Goal: Book appointment/travel/reservation

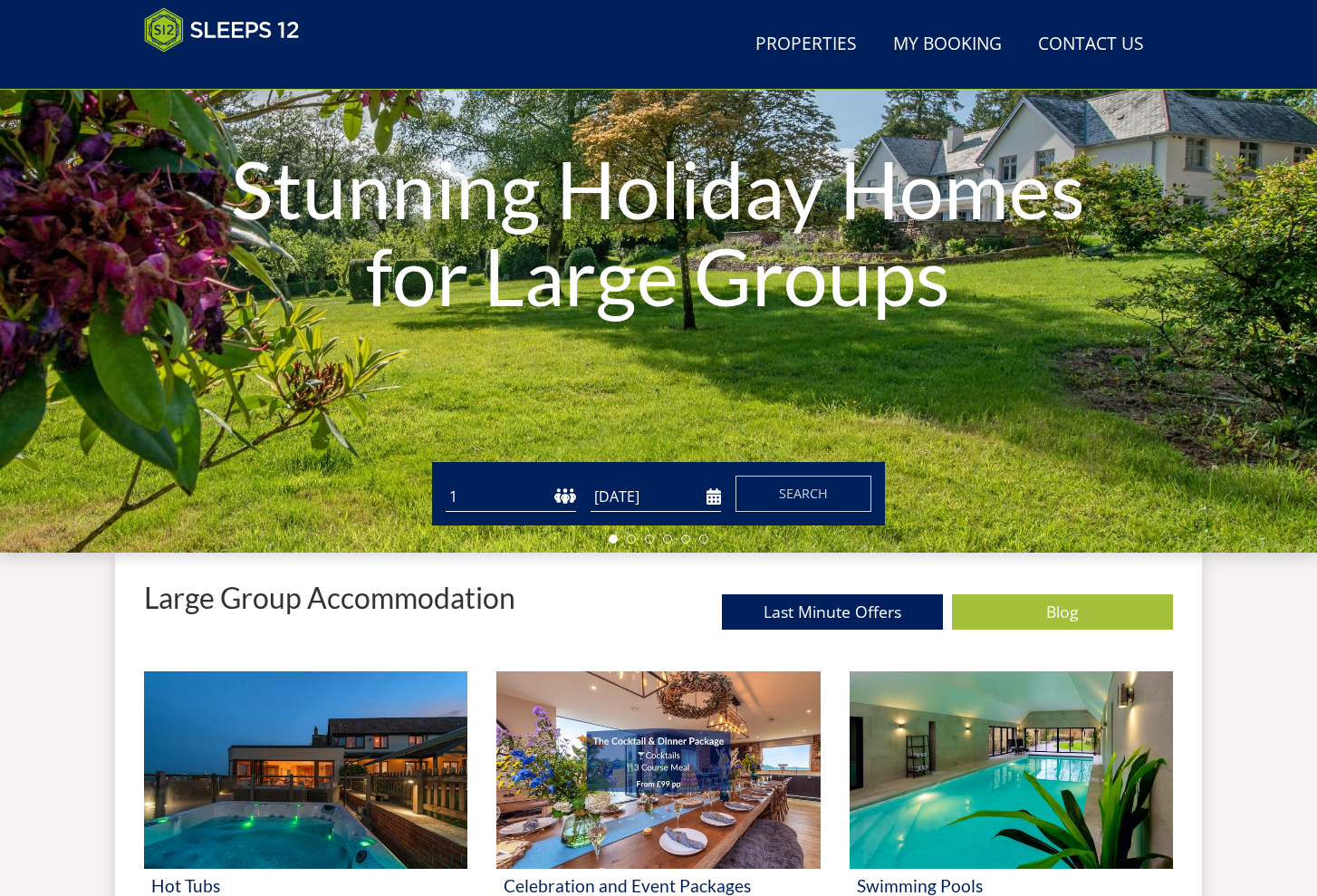
scroll to position [245, 0]
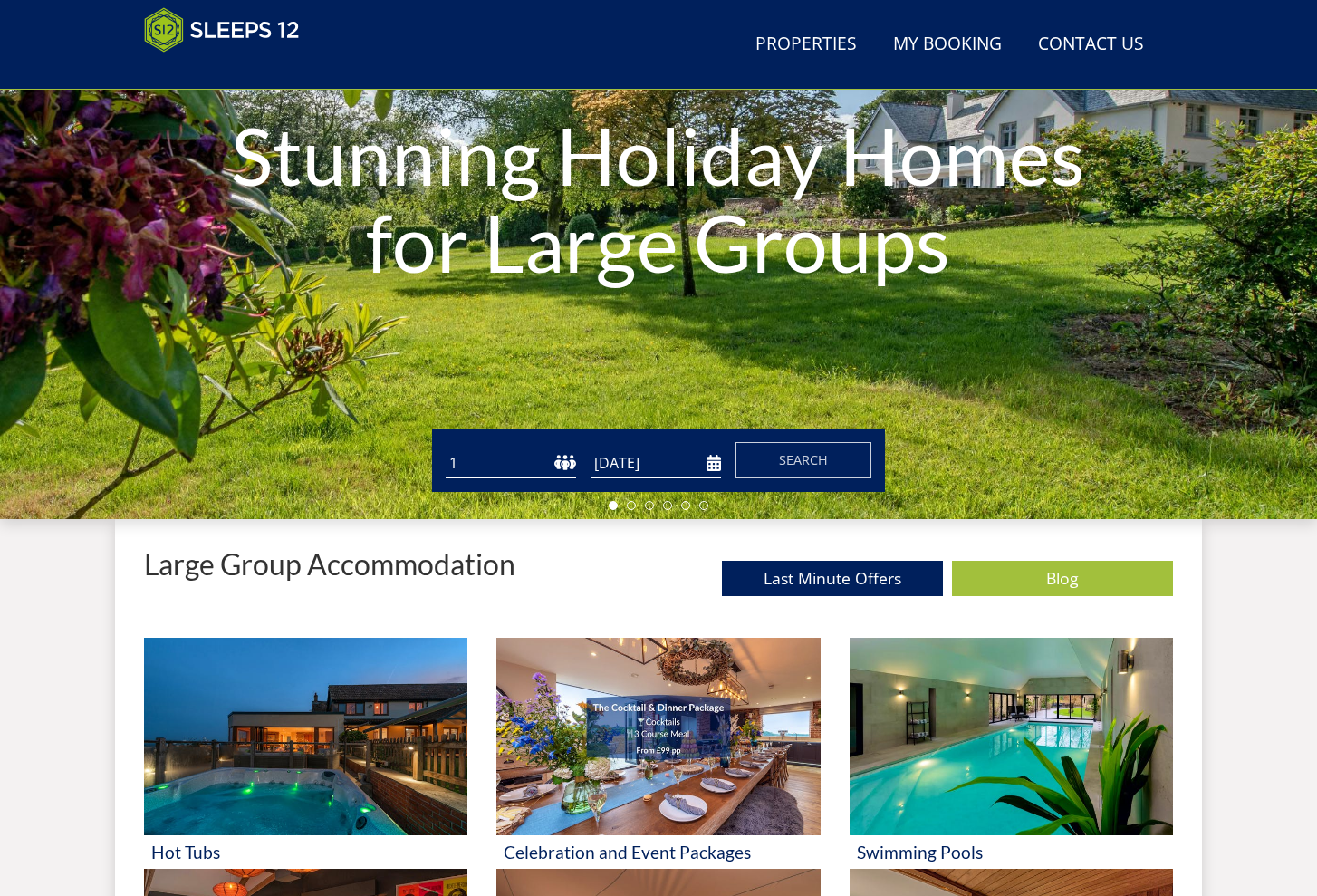
select select "10"
click at [644, 473] on input "[DATE]" at bounding box center [656, 463] width 130 height 30
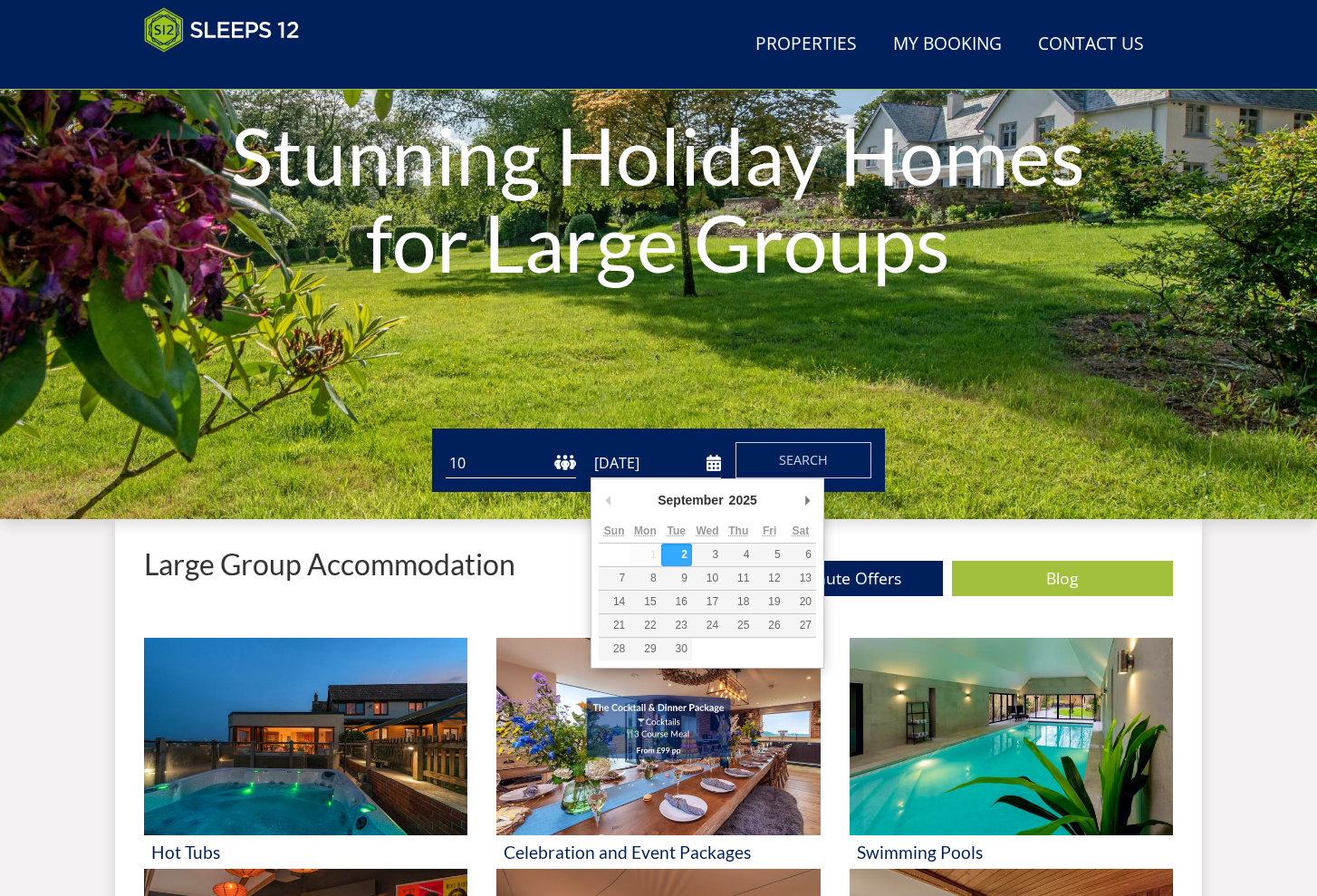
click at [795, 498] on div "September January February March April May June July August September October N…" at bounding box center [707, 503] width 217 height 34
type input "[DATE]"
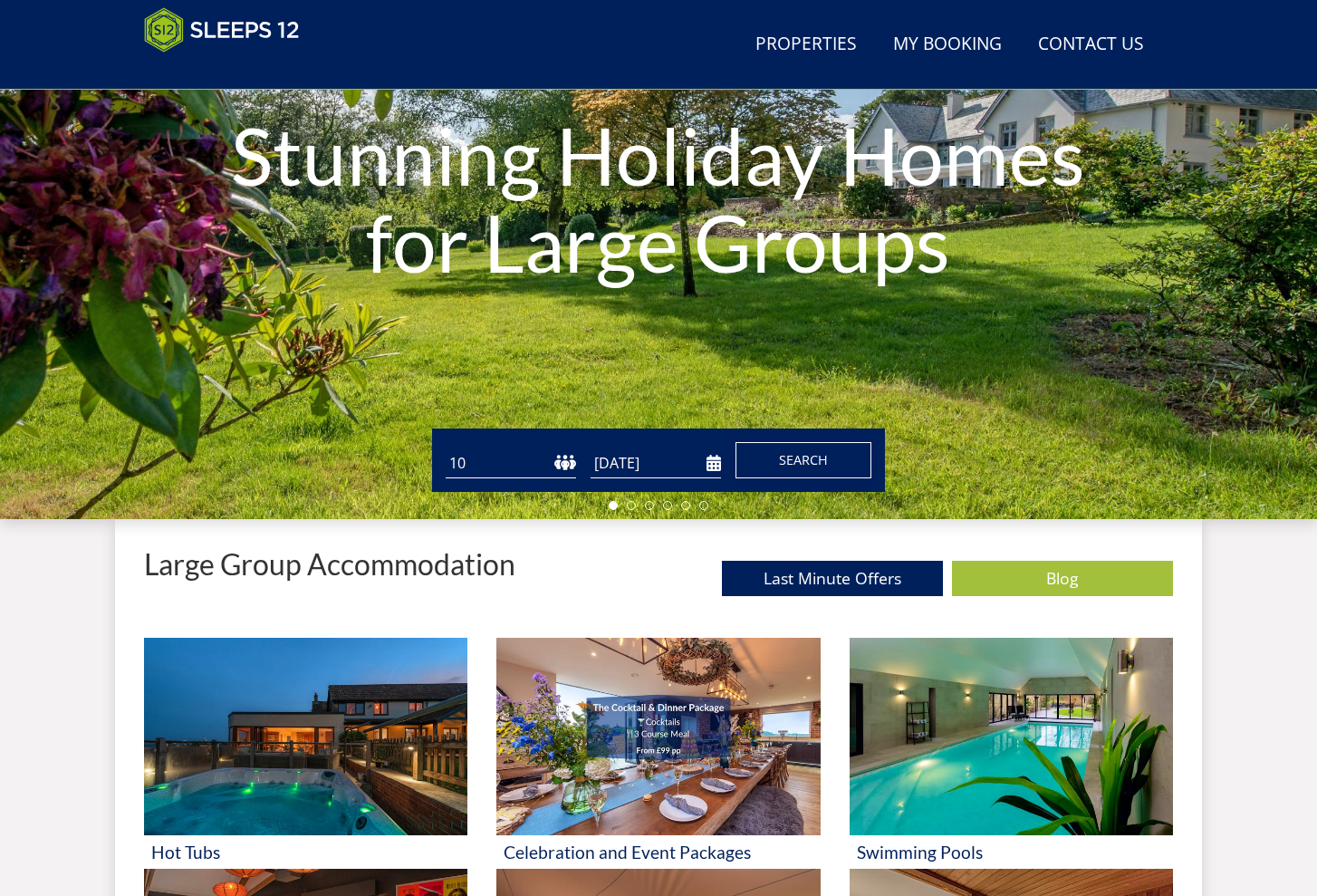
click at [830, 454] on button "Search" at bounding box center [804, 460] width 136 height 37
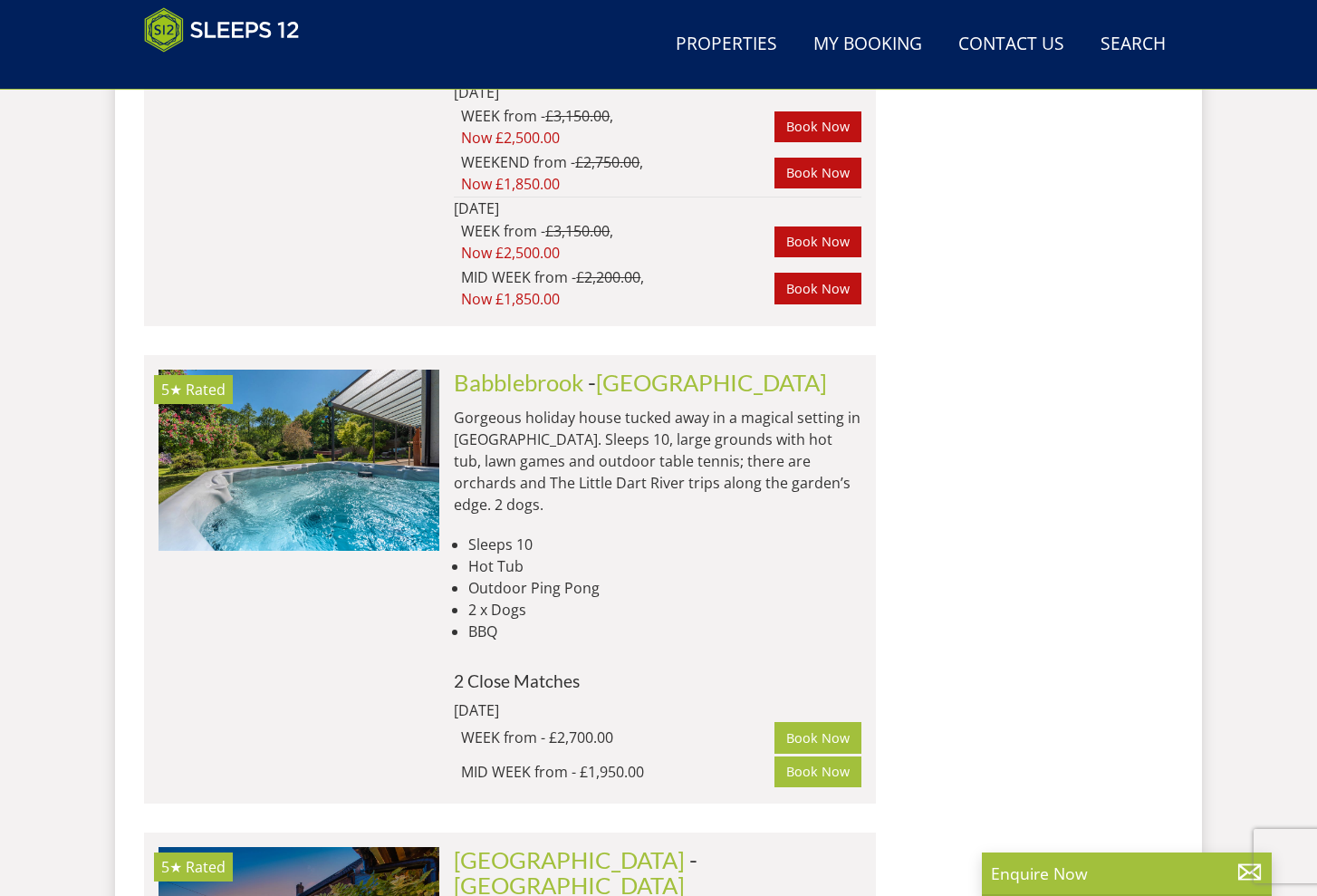
scroll to position [1824, 0]
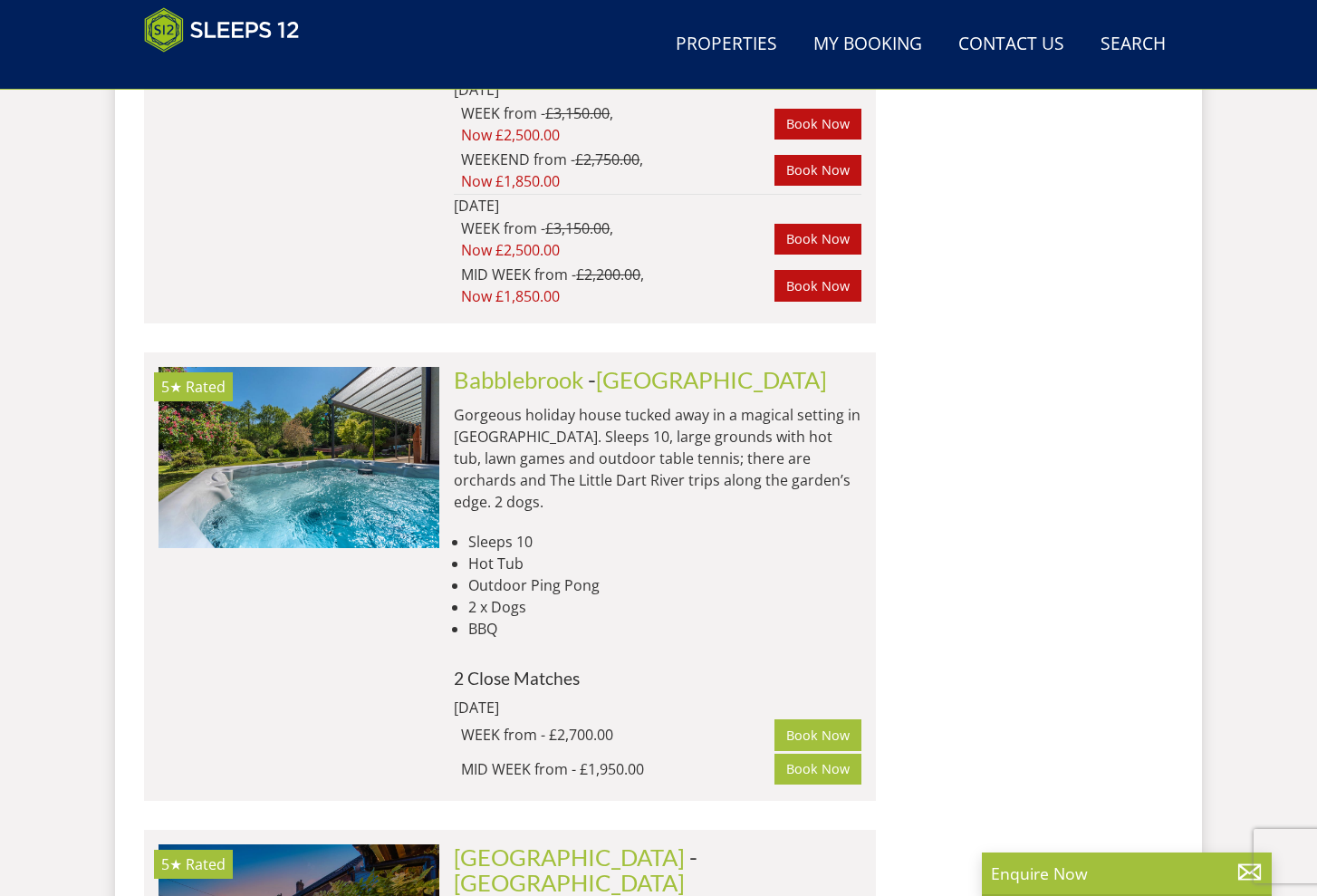
click at [764, 404] on p "Gorgeous holiday house tucked away in a magical setting in [GEOGRAPHIC_DATA]. S…" at bounding box center [657, 458] width 408 height 109
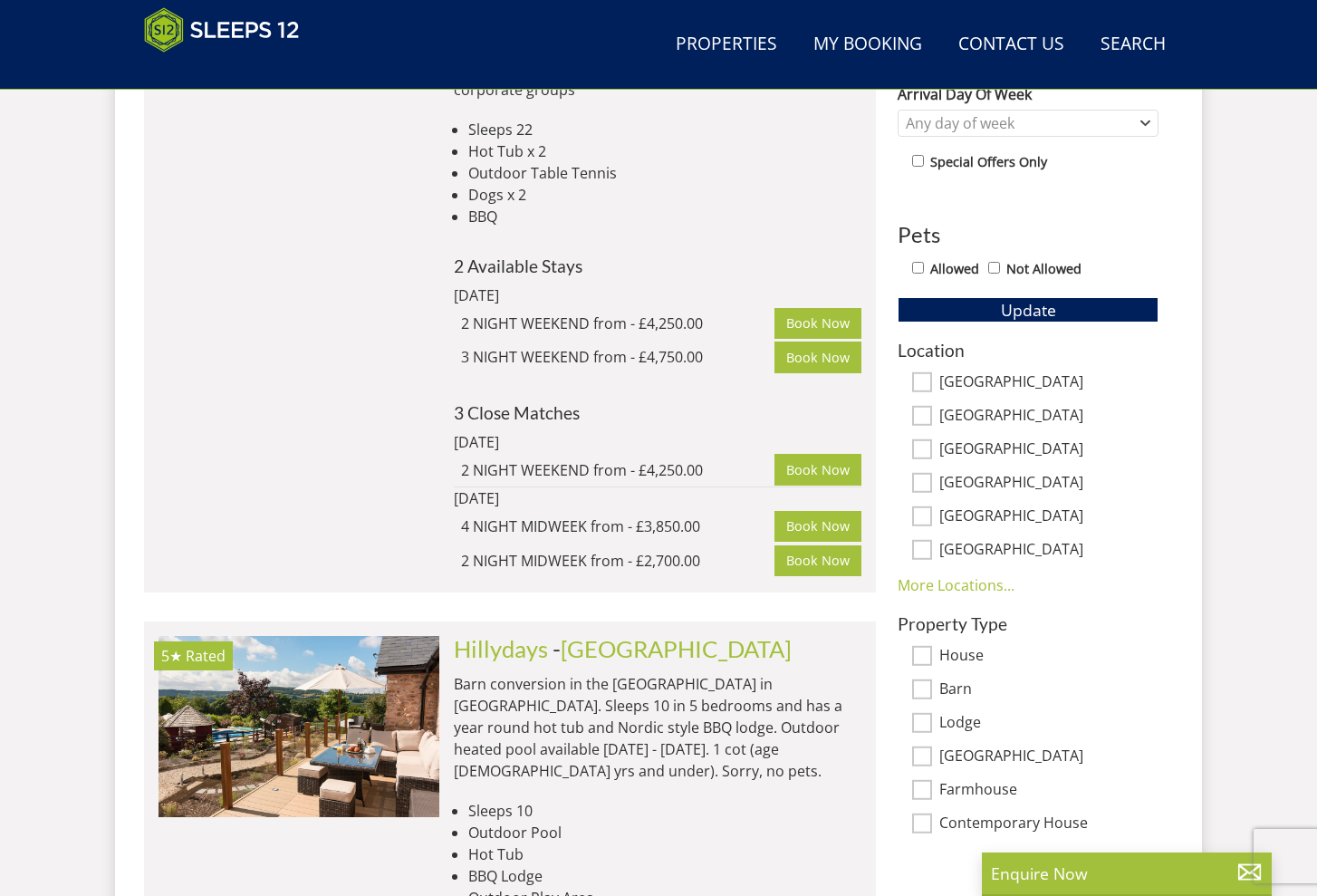
scroll to position [942, 0]
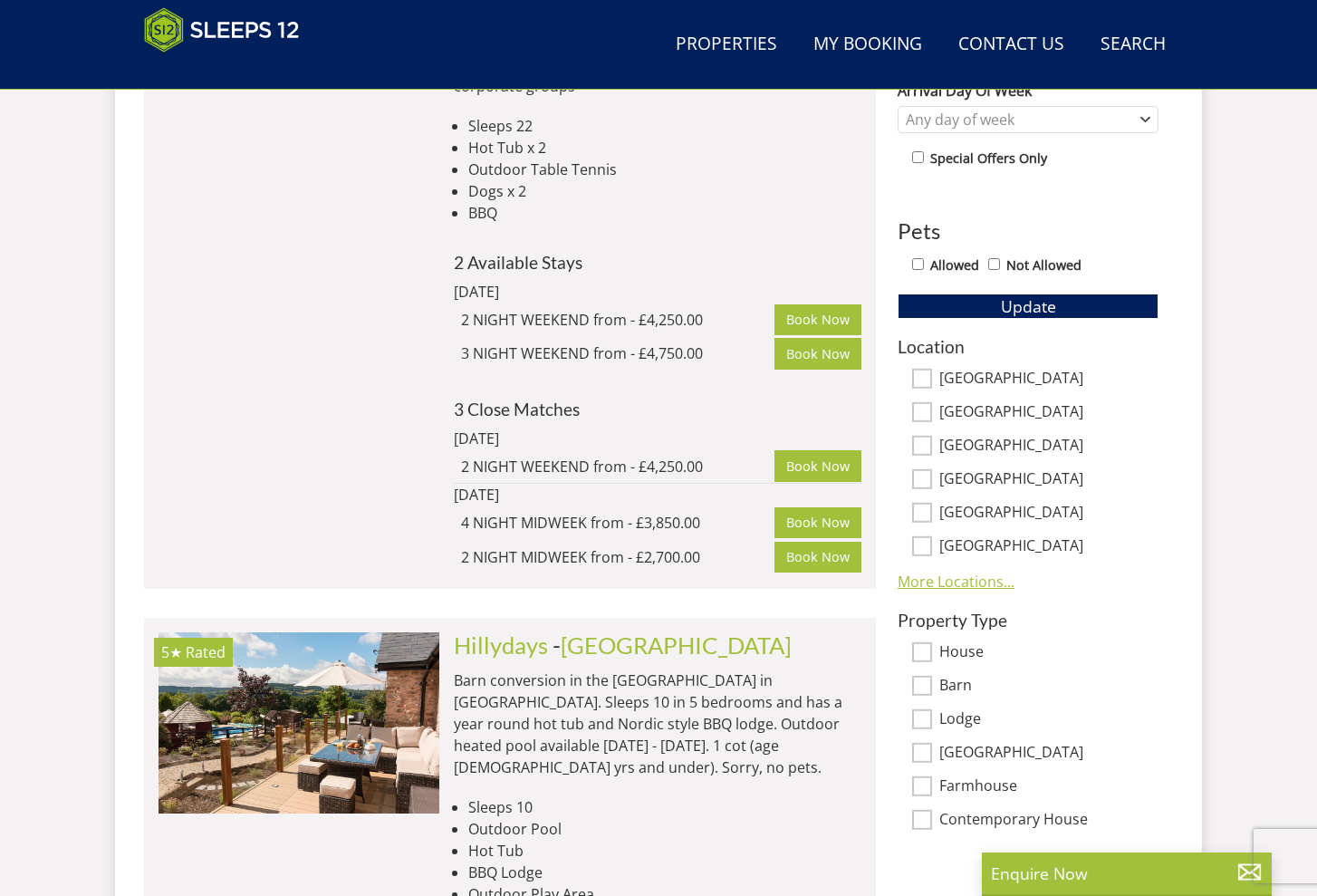
click at [965, 574] on link "More Locations..." at bounding box center [957, 582] width 117 height 20
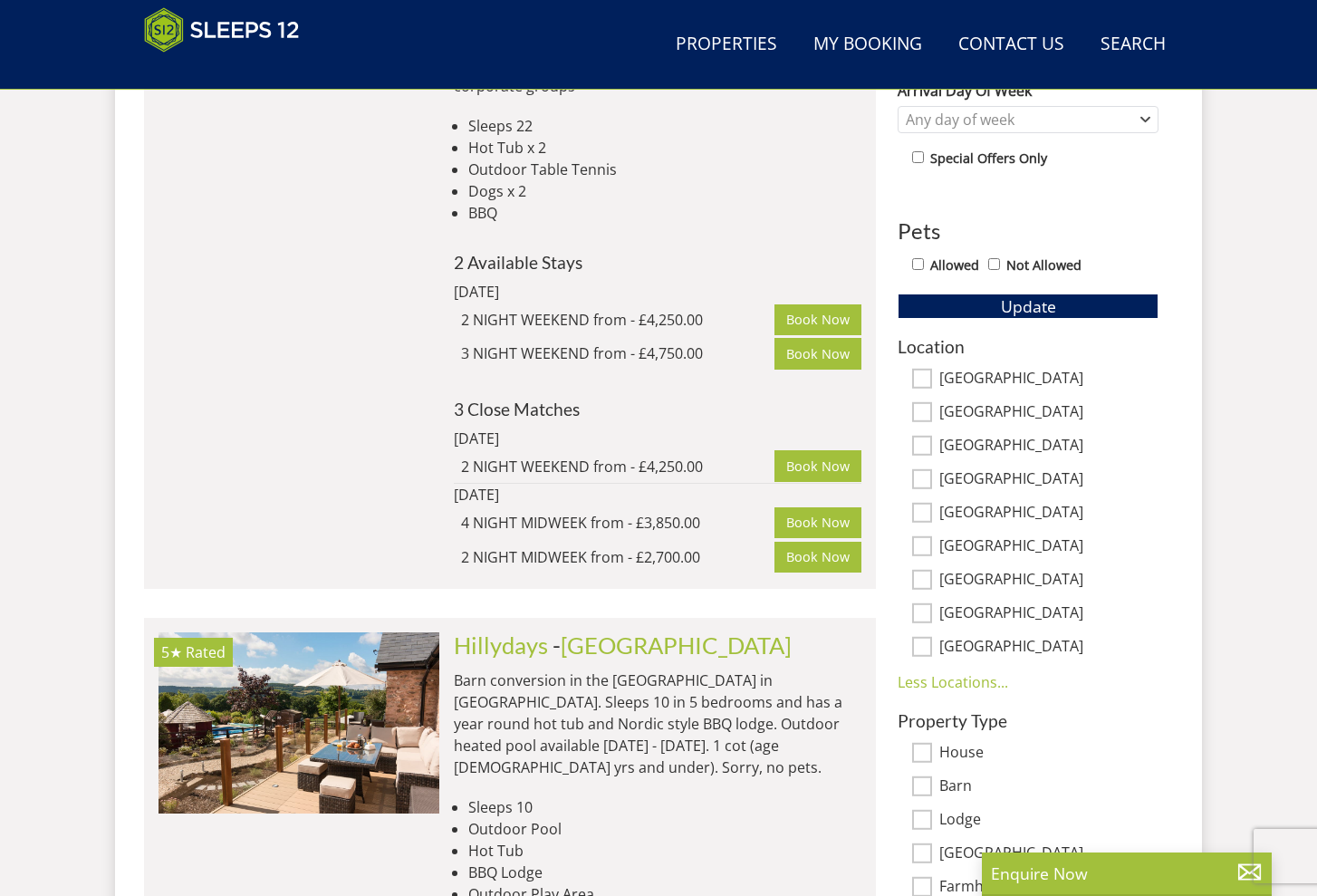
click at [929, 584] on input "[GEOGRAPHIC_DATA]" at bounding box center [922, 580] width 20 height 20
checkbox input "true"
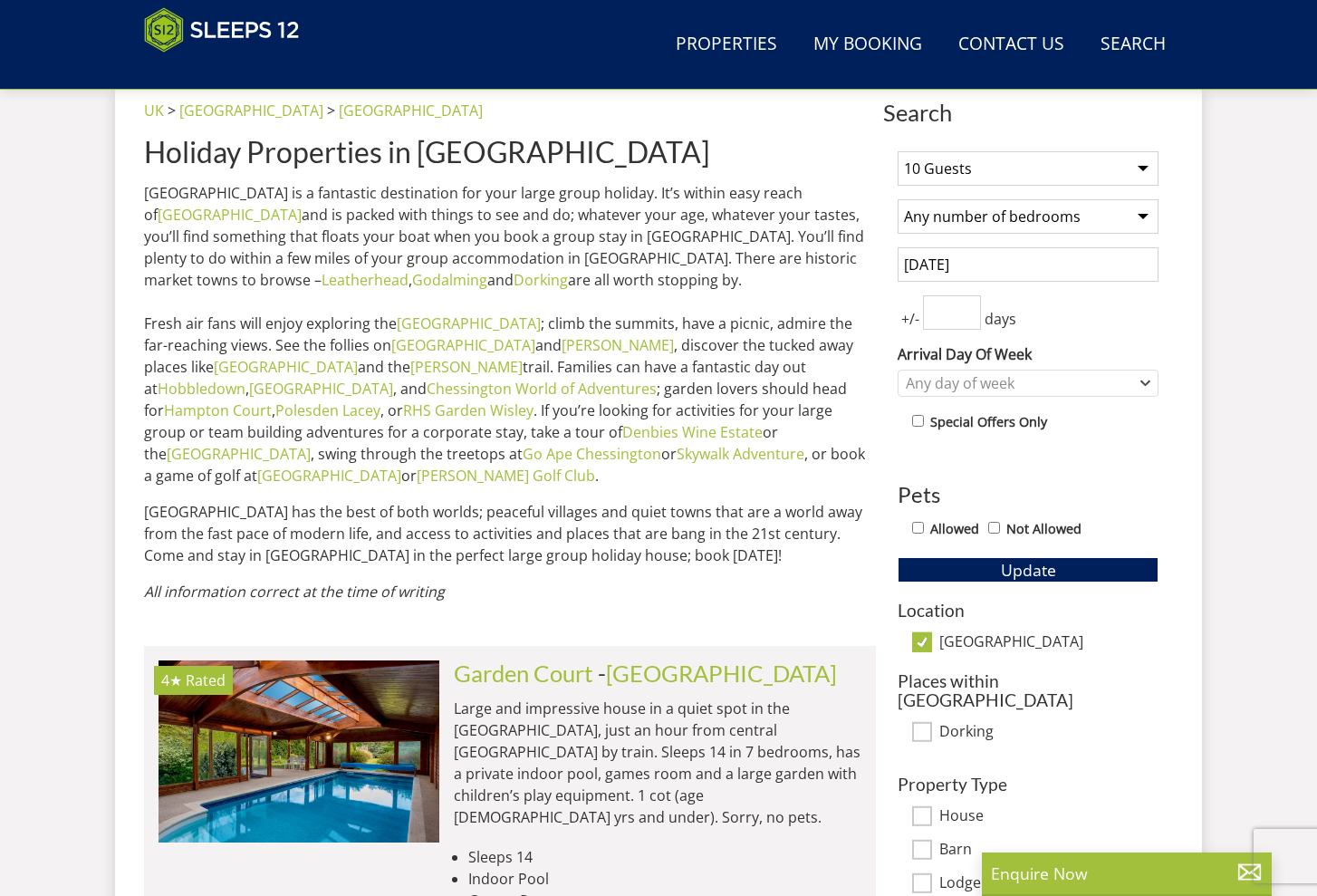
scroll to position [715, 0]
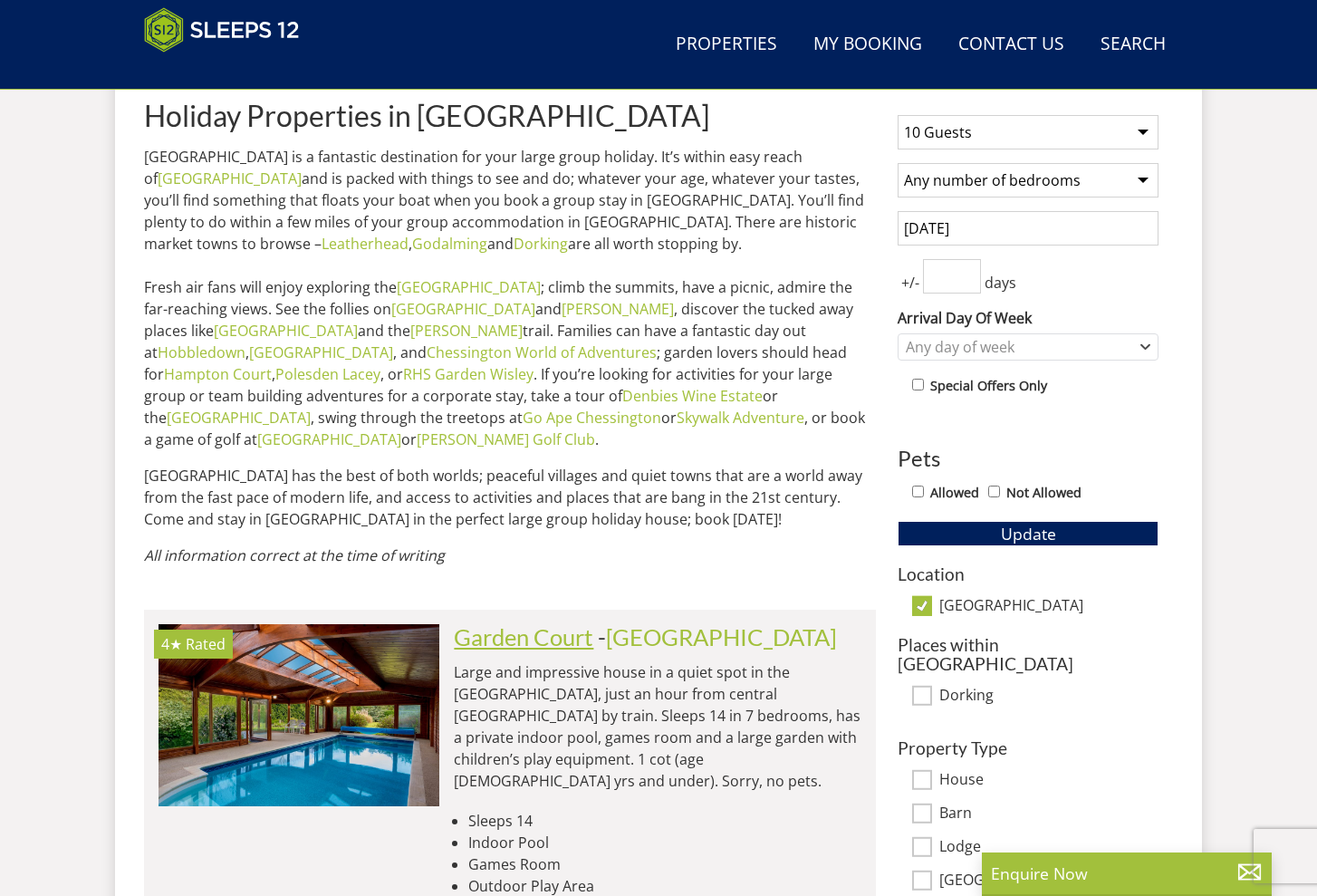
click at [466, 626] on link "Garden Court" at bounding box center [523, 637] width 139 height 27
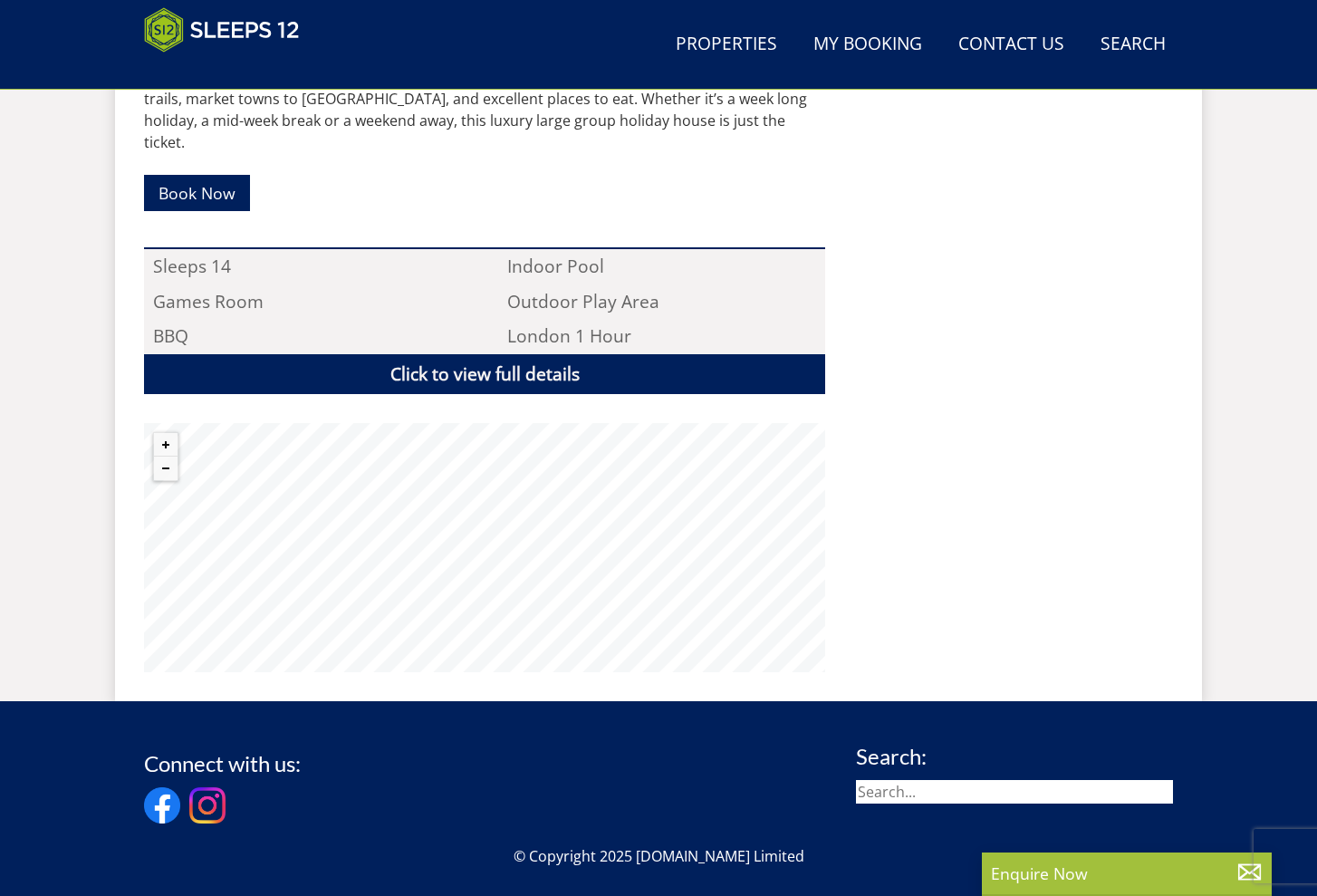
scroll to position [1128, 0]
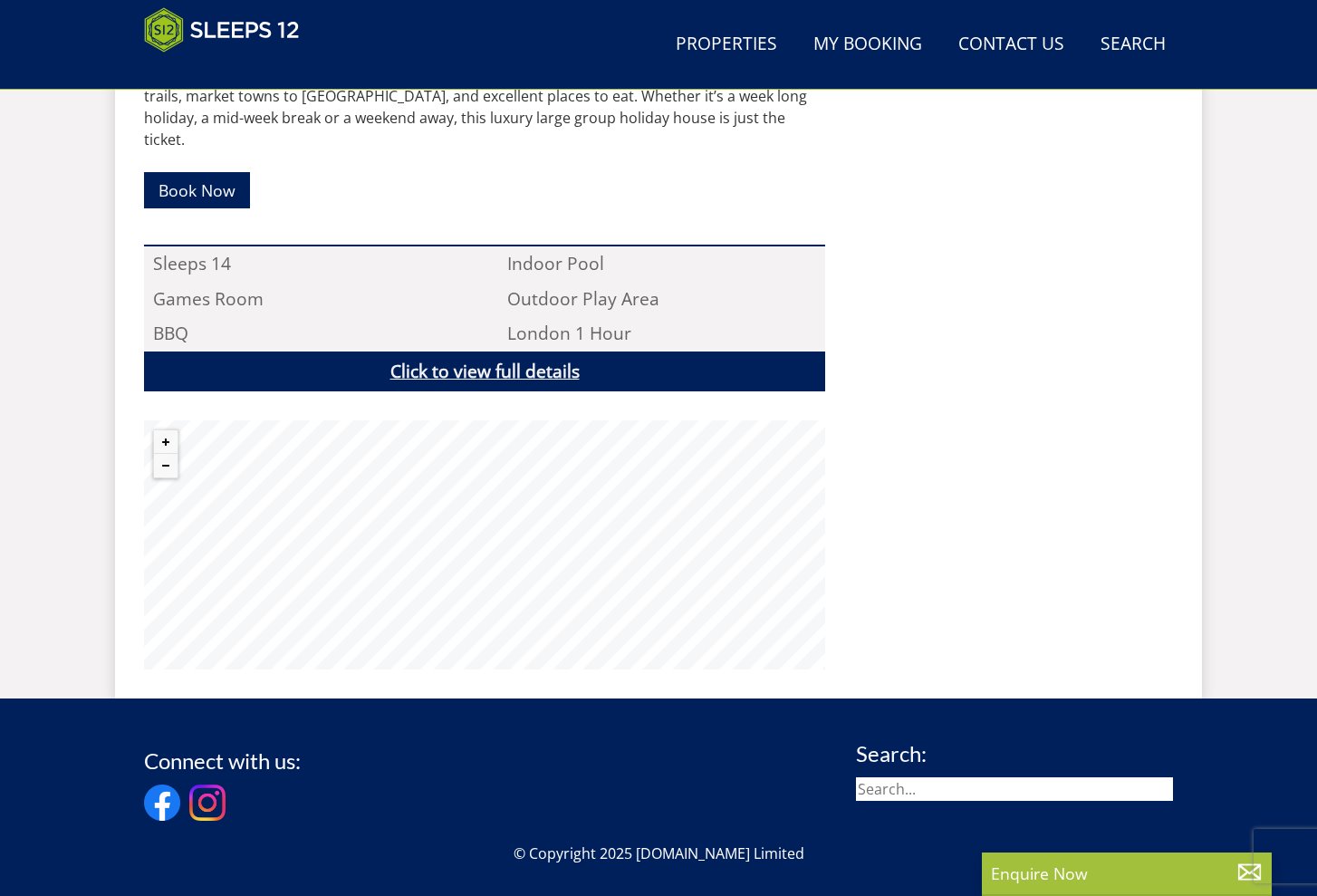
click at [467, 352] on link "Click to view full details" at bounding box center [484, 372] width 681 height 40
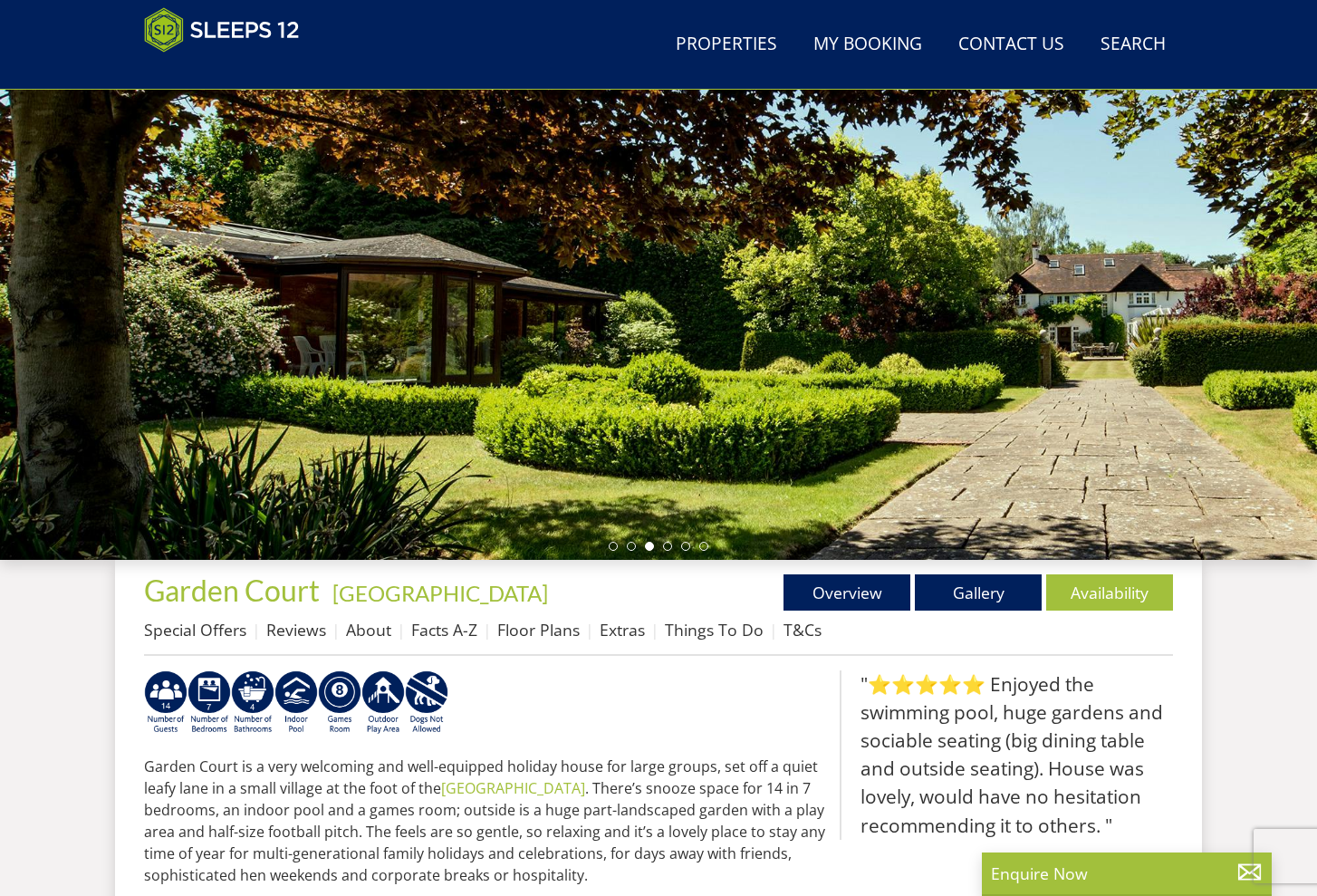
scroll to position [201, 0]
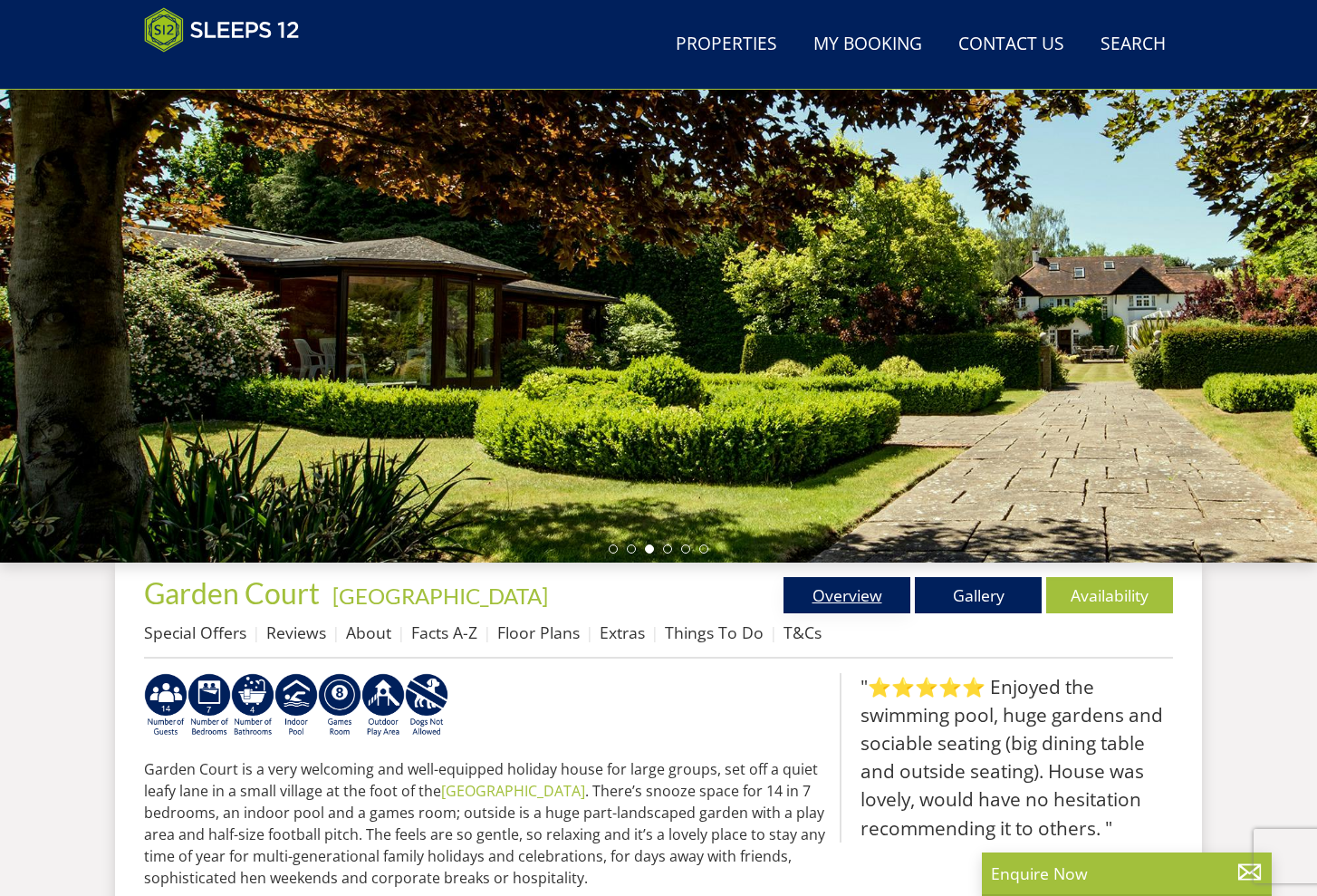
click at [853, 605] on link "Overview" at bounding box center [847, 596] width 126 height 37
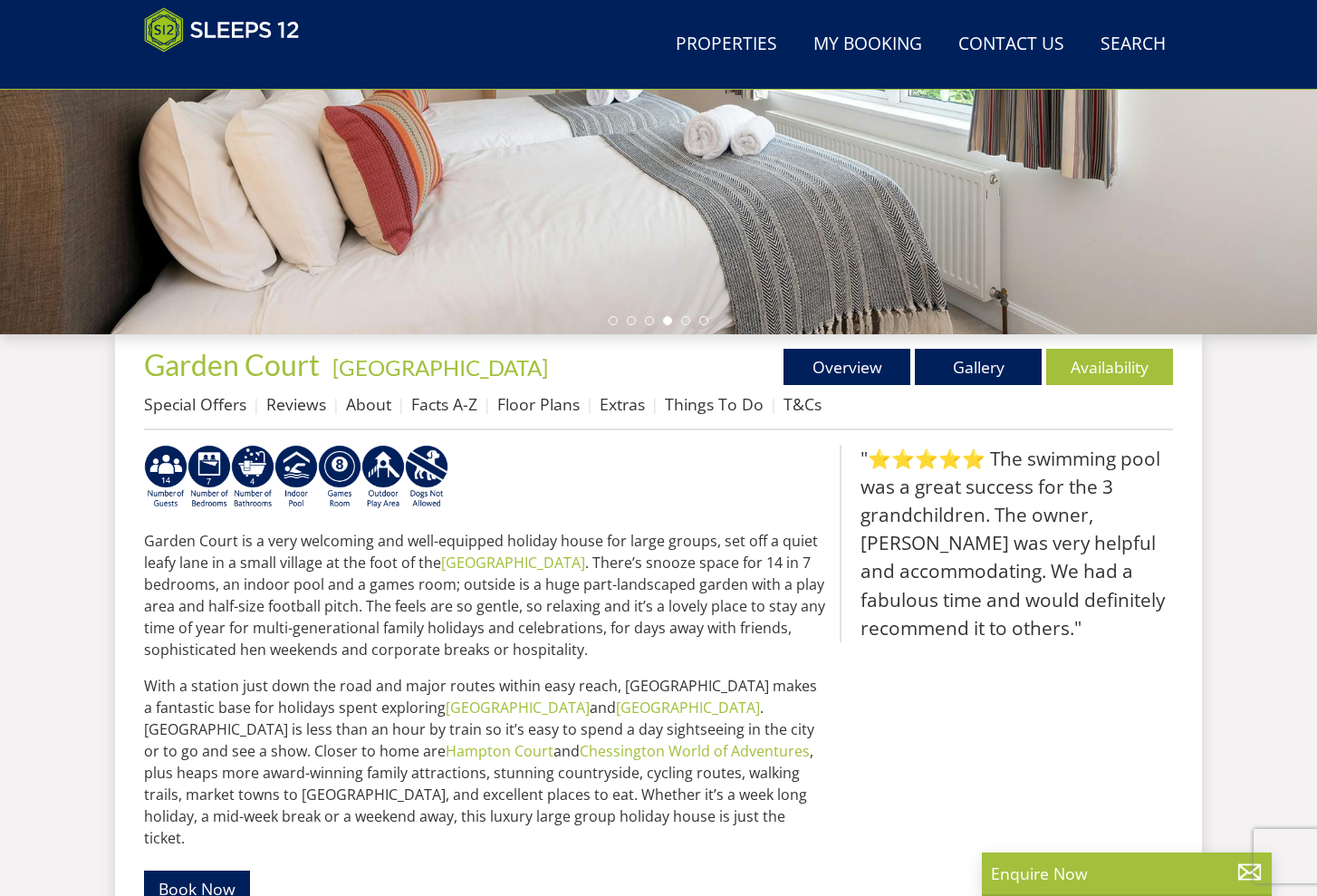
scroll to position [432, 0]
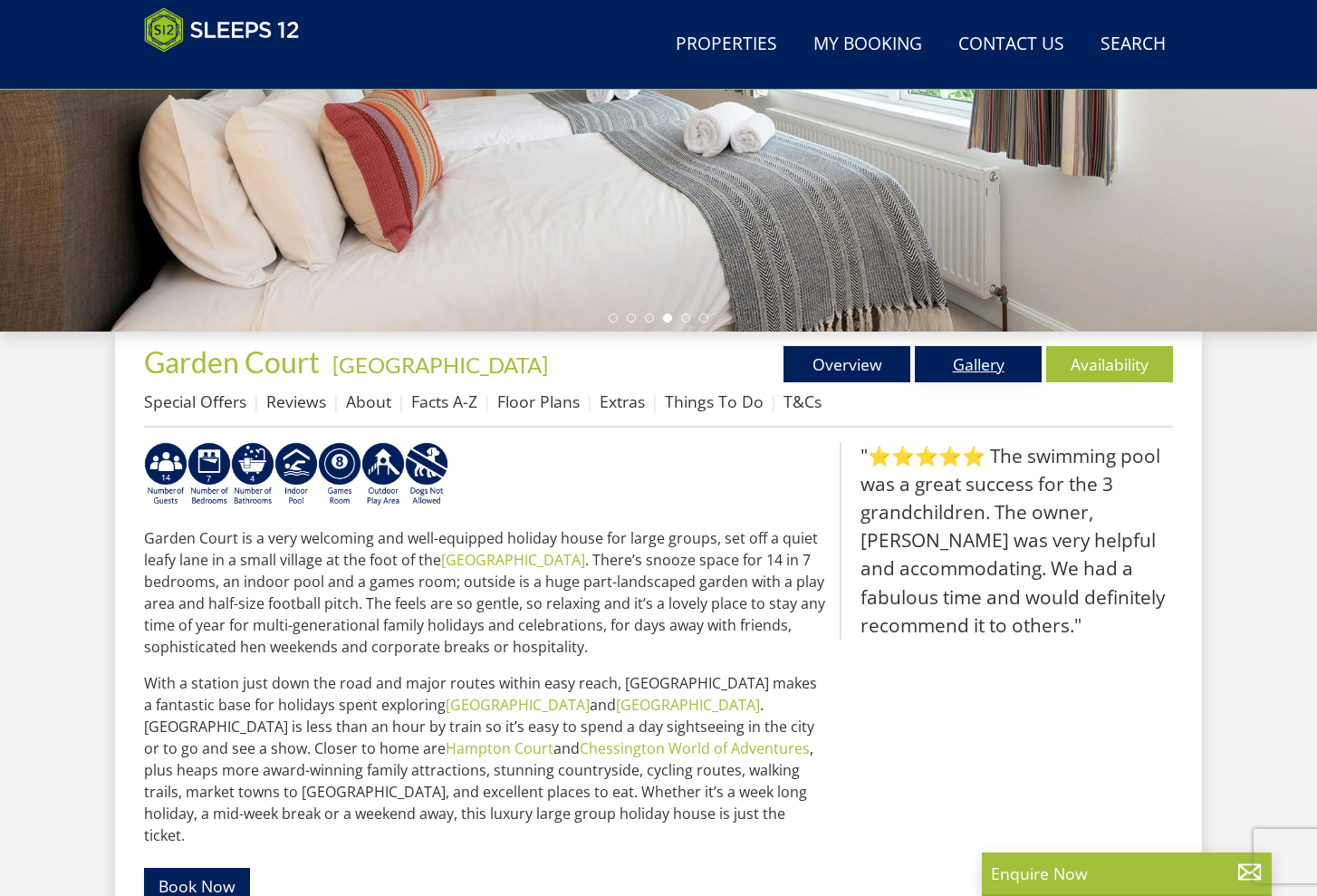
click at [966, 360] on link "Gallery" at bounding box center [978, 365] width 126 height 37
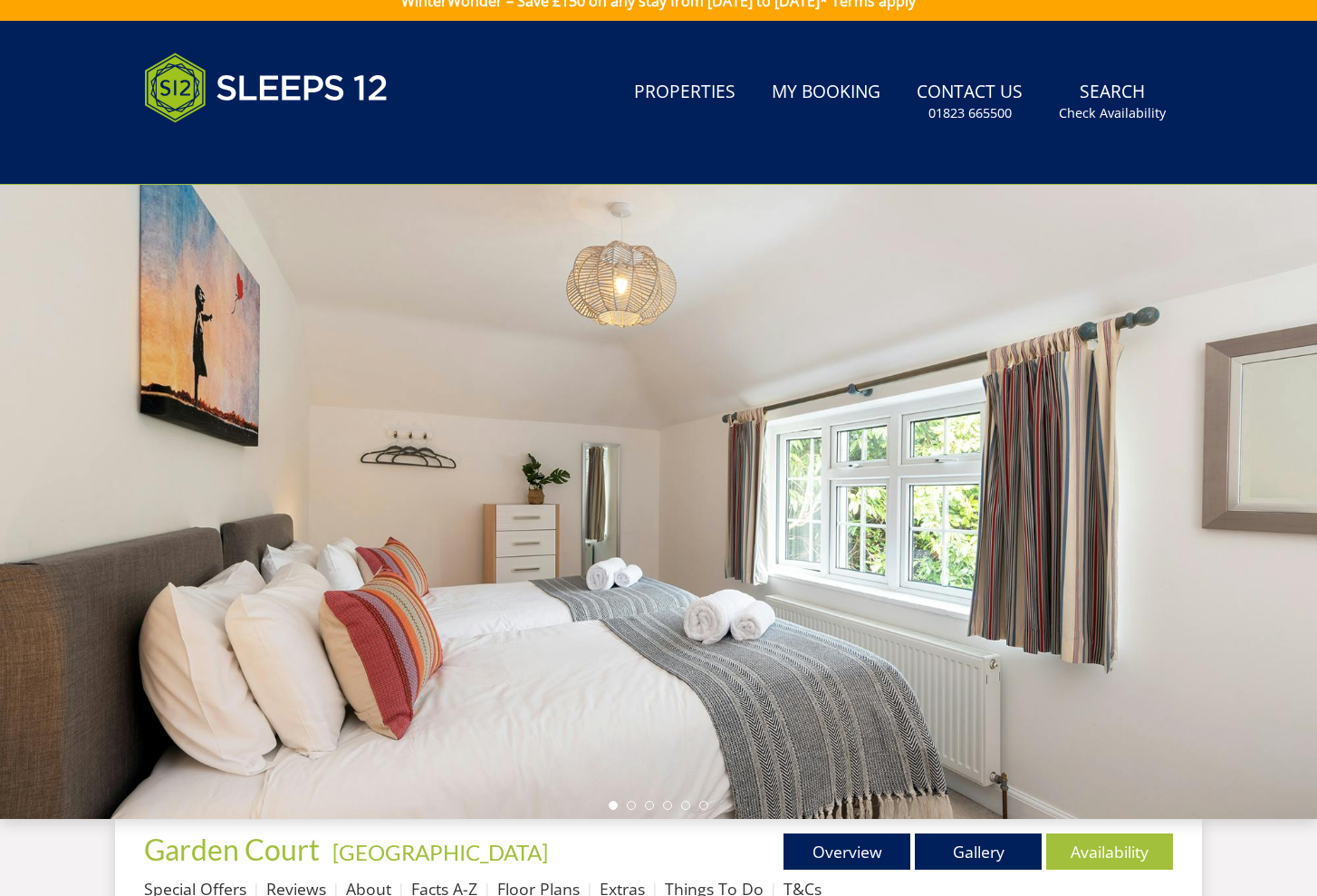
scroll to position [68, 0]
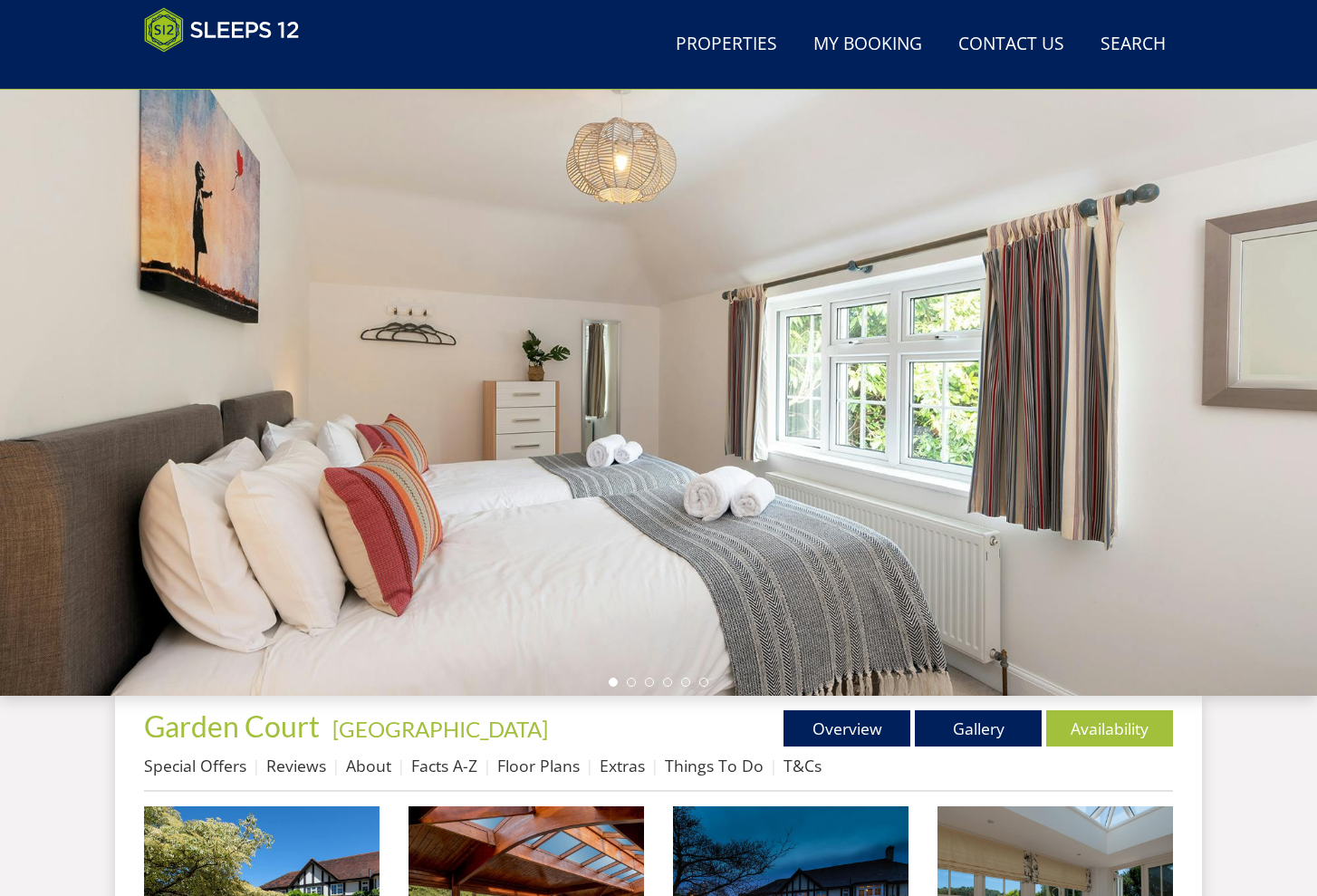
click at [1062, 350] on div at bounding box center [658, 378] width 1317 height 634
click at [1191, 366] on div at bounding box center [658, 378] width 1317 height 634
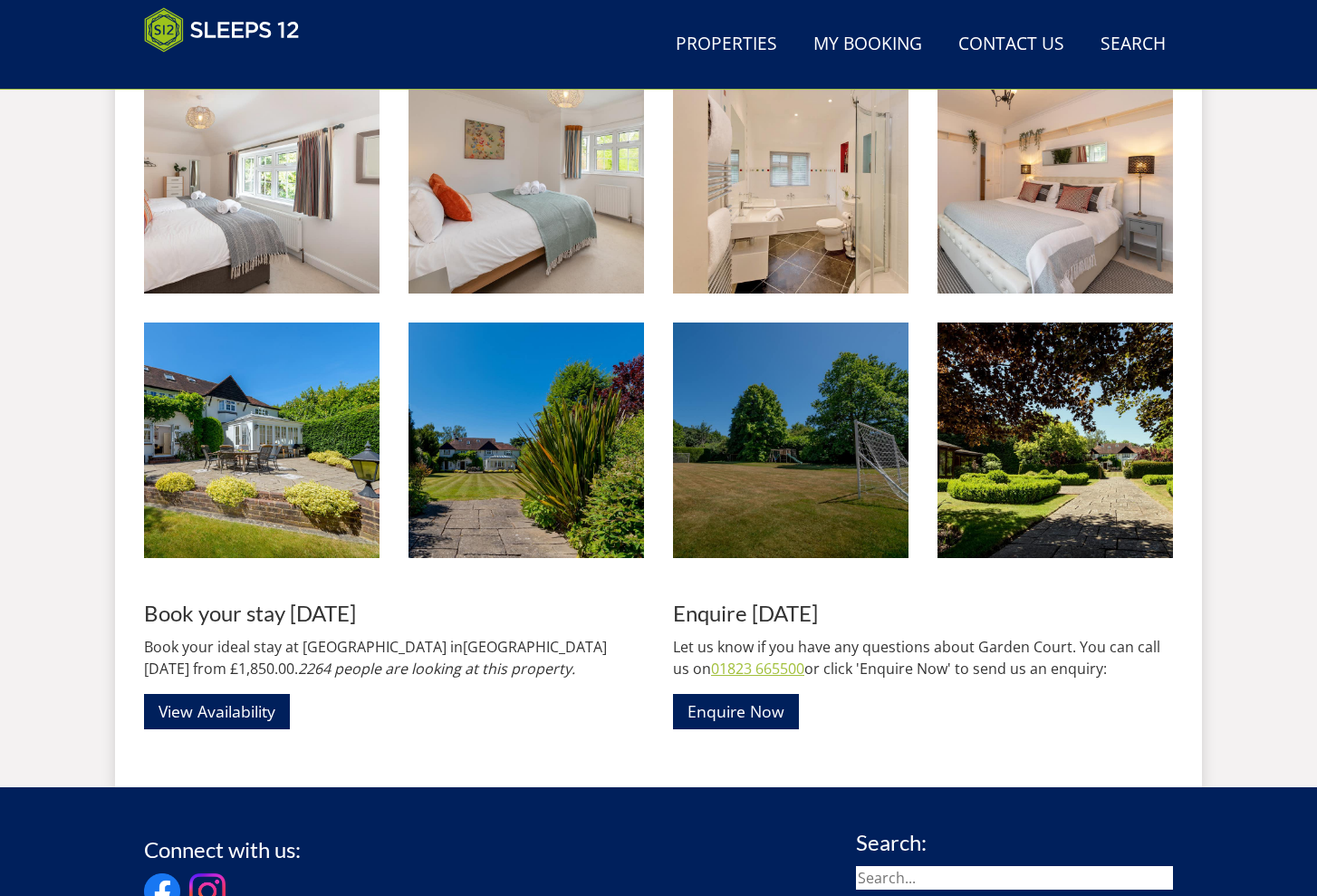
scroll to position [1874, 0]
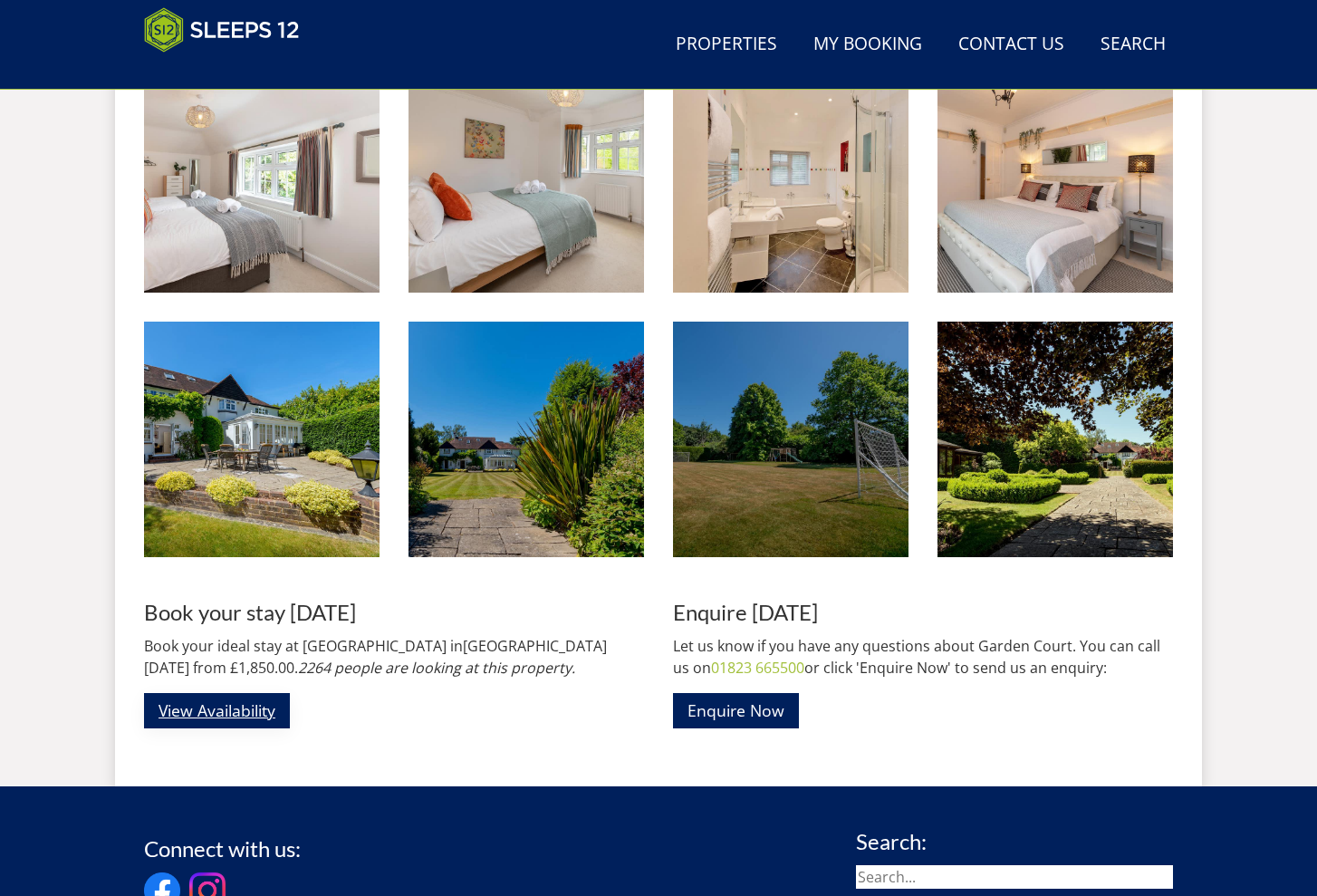
click at [273, 697] on link "View Availability" at bounding box center [216, 710] width 146 height 36
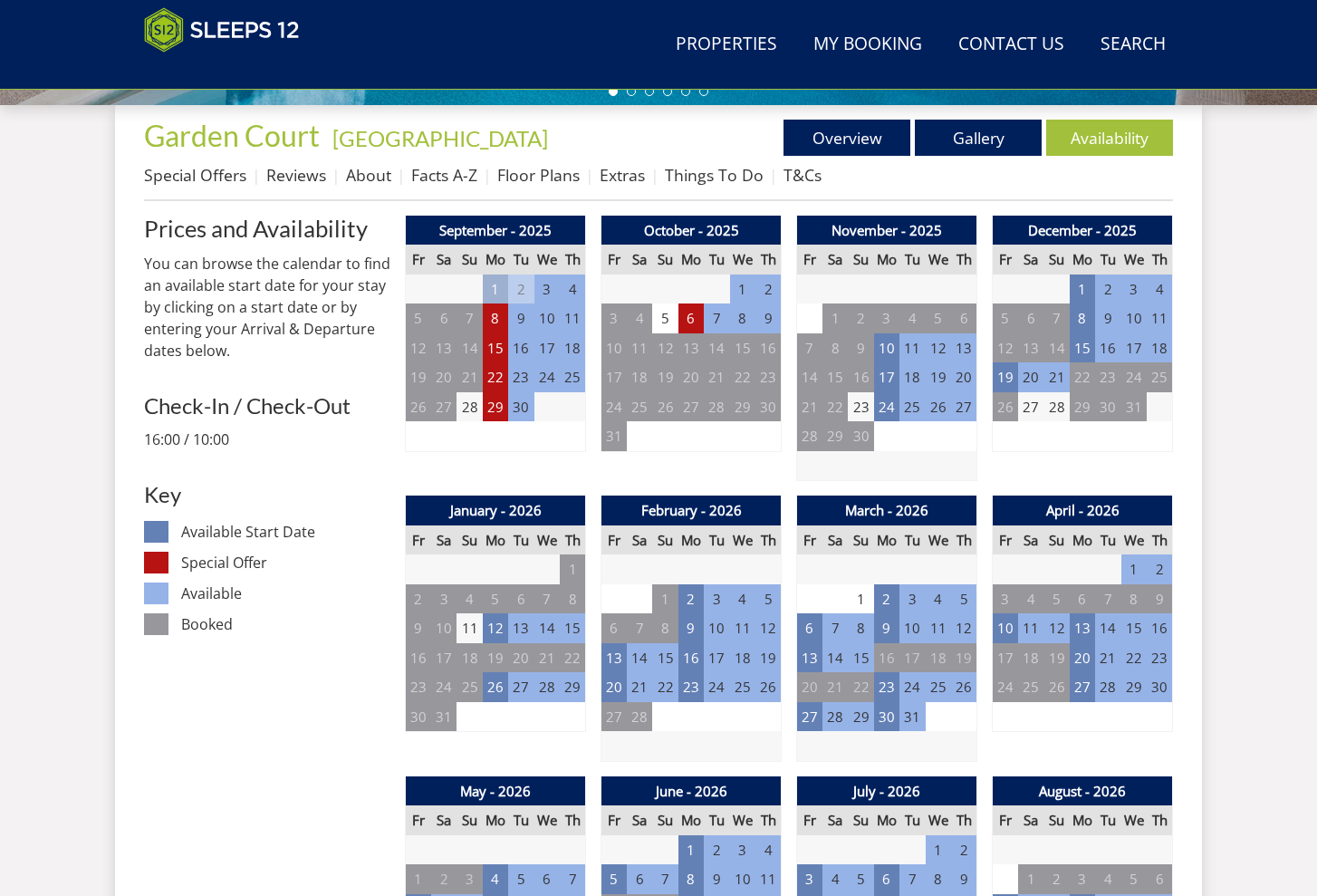
scroll to position [632, 0]
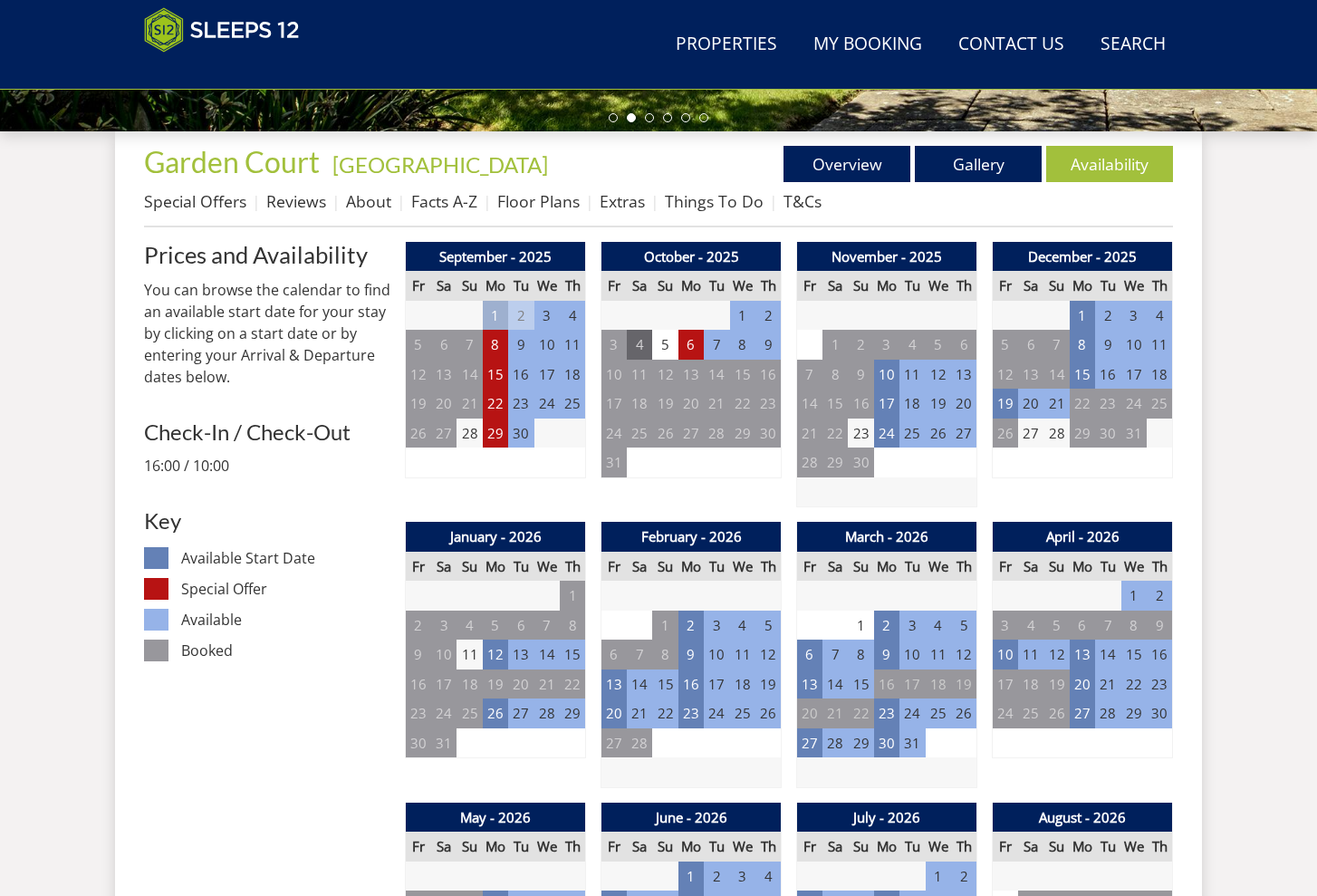
click at [635, 337] on td "4" at bounding box center [640, 344] width 26 height 30
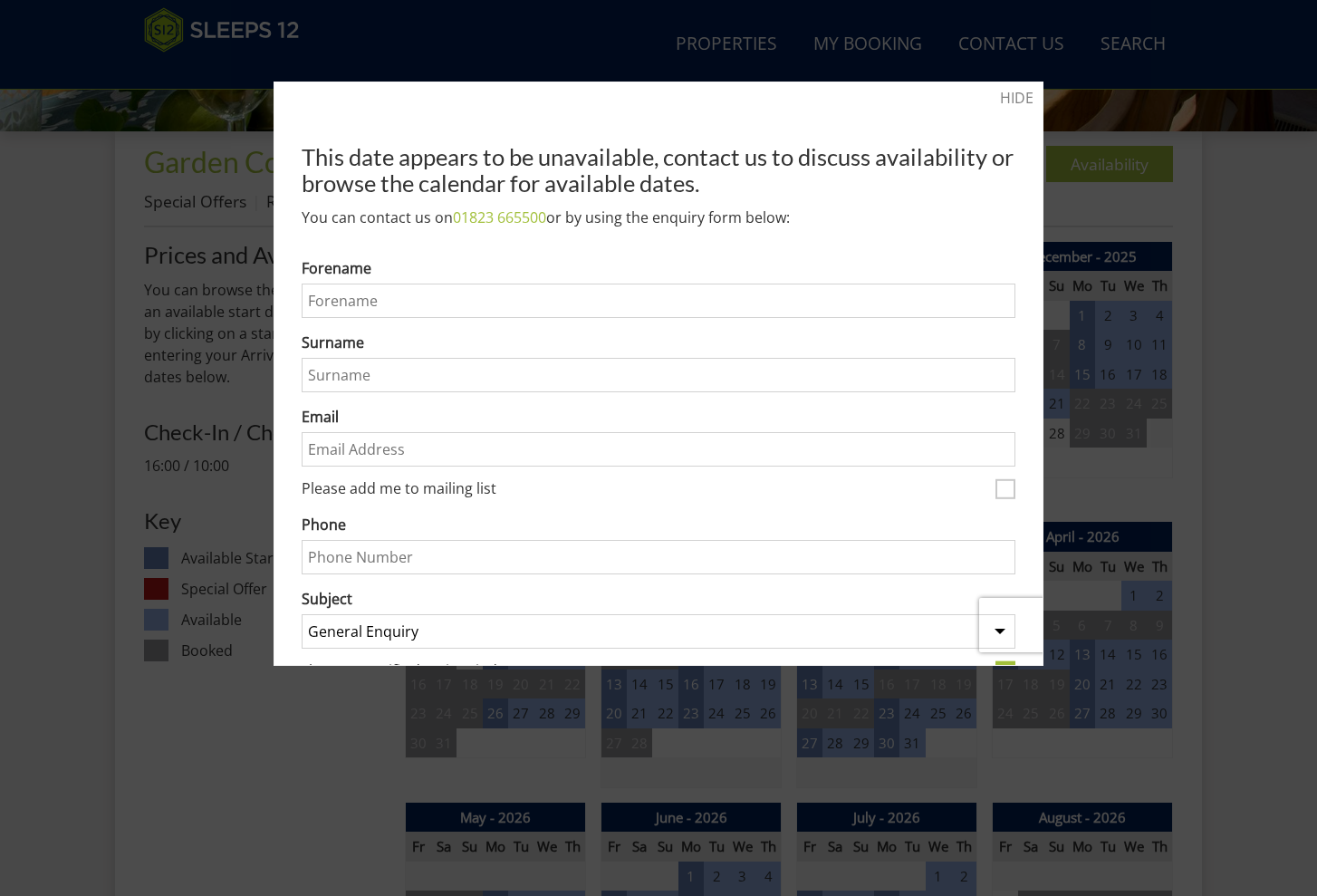
click at [997, 86] on div "HIDE This date appears to be unavailable, contact us to discuss availability or…" at bounding box center [659, 374] width 770 height 585
click at [1002, 107] on link "HIDE" at bounding box center [1016, 98] width 34 height 22
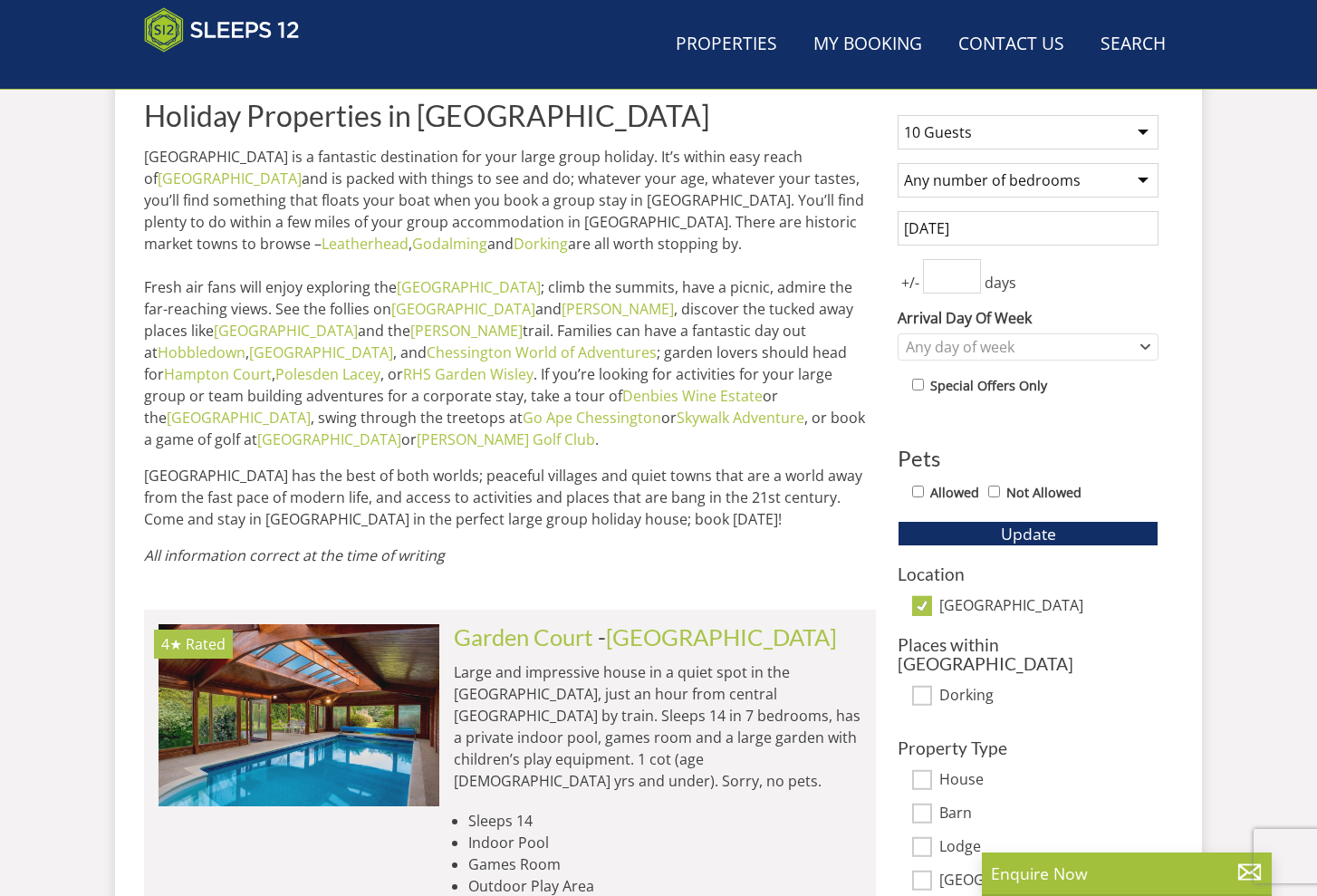
scroll to position [0, 1969]
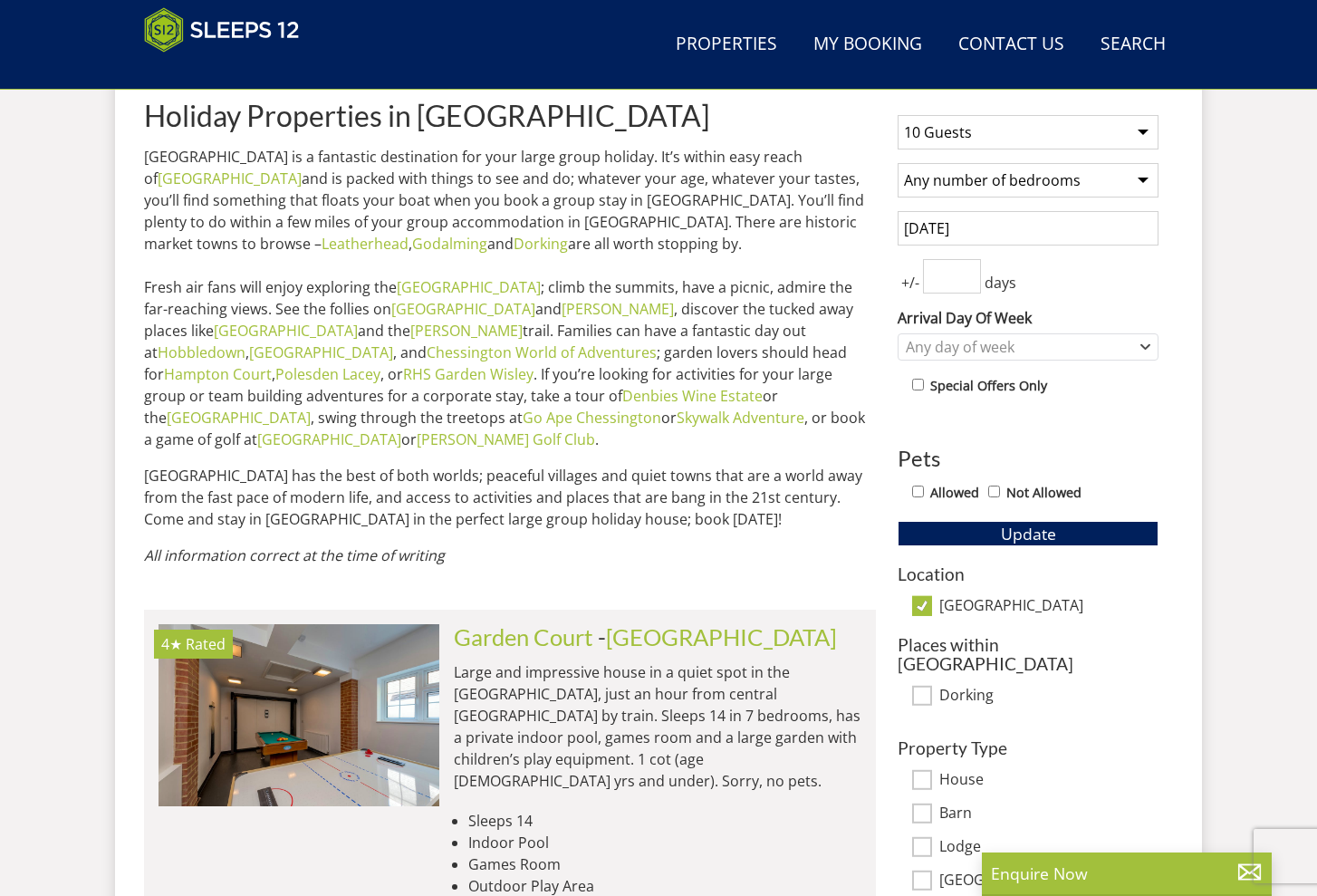
select select "10"
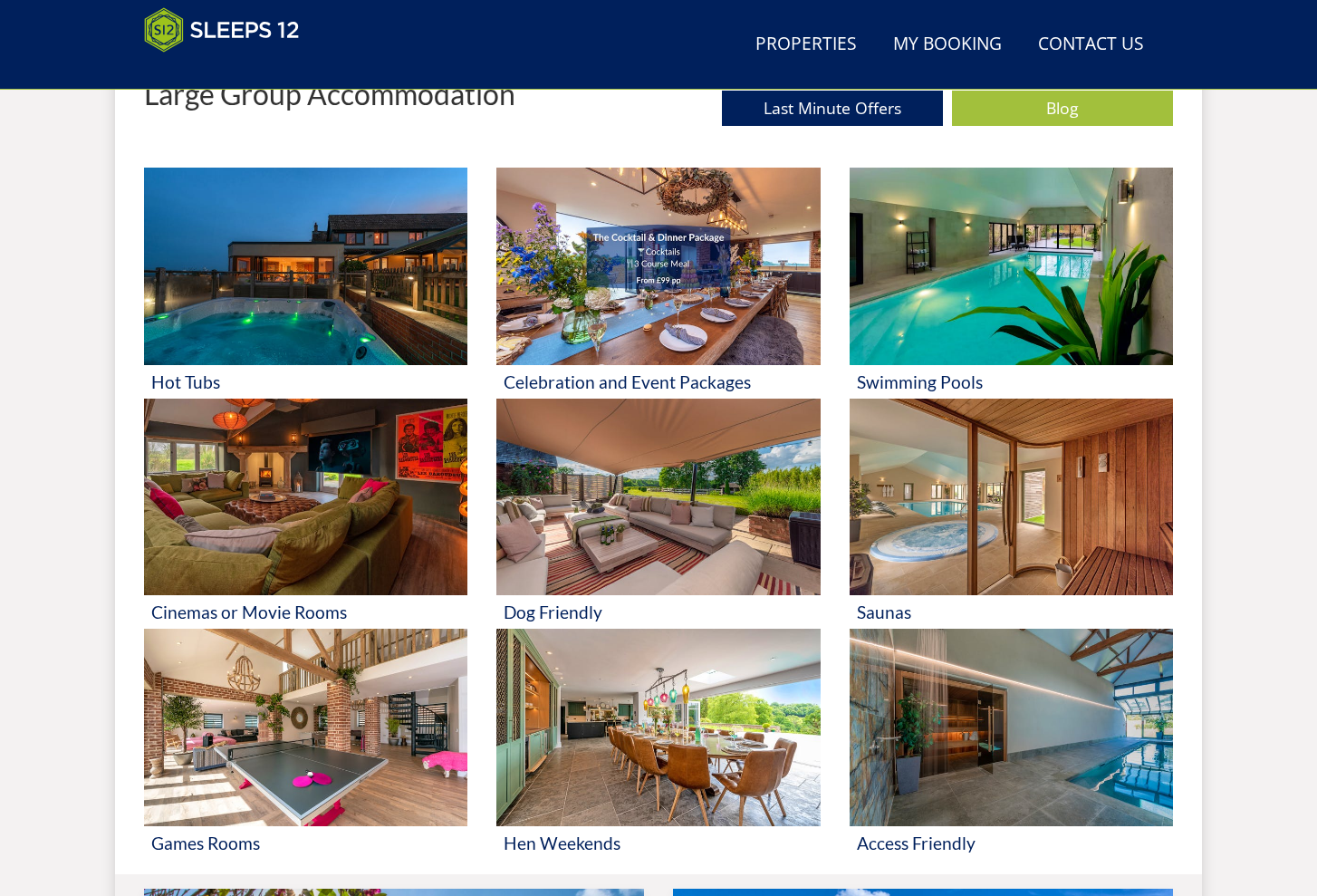
scroll to position [245, 0]
